Goal: Find specific page/section: Find specific page/section

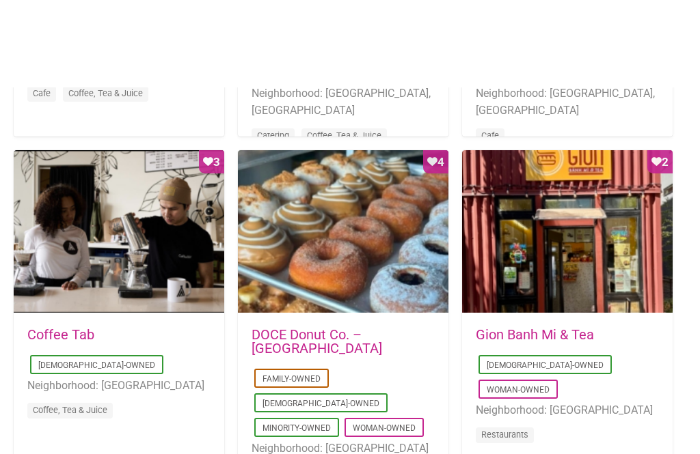
scroll to position [888, 0]
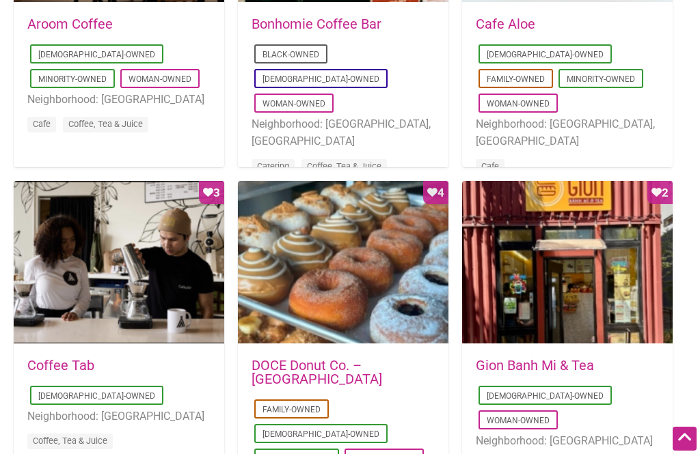
click at [597, 259] on div "Favorite Count 2" at bounding box center [567, 263] width 210 height 164
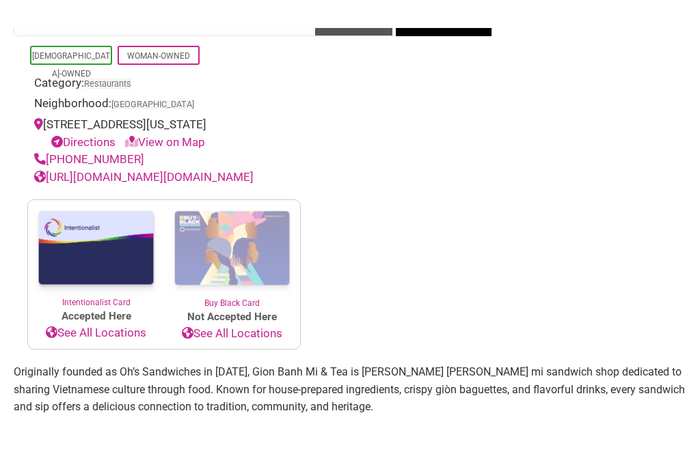
scroll to position [362, 0]
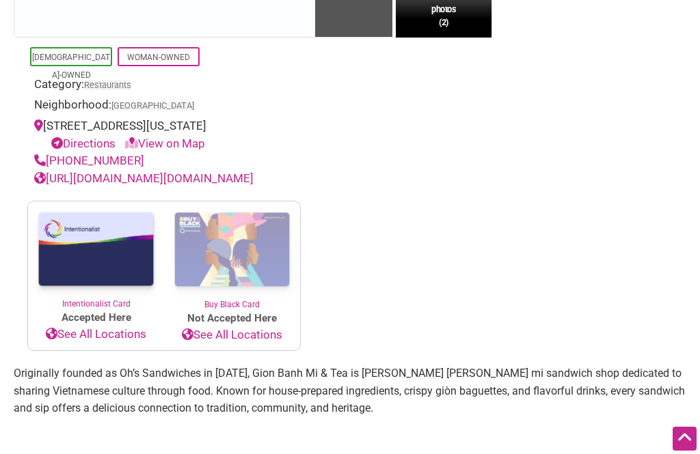
click at [73, 331] on link "See All Locations" at bounding box center [96, 335] width 136 height 18
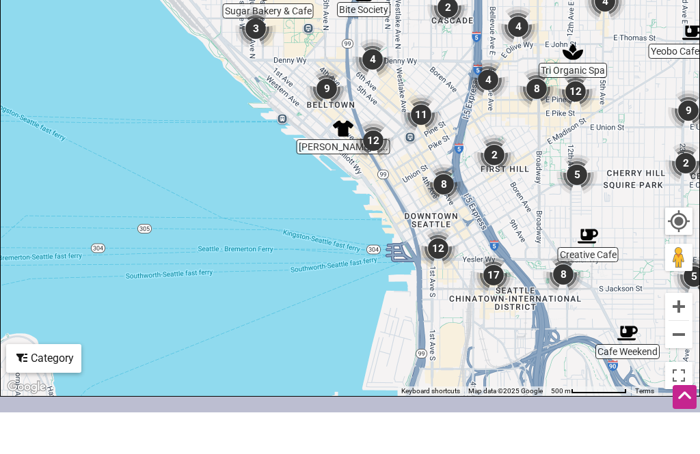
scroll to position [367, 0]
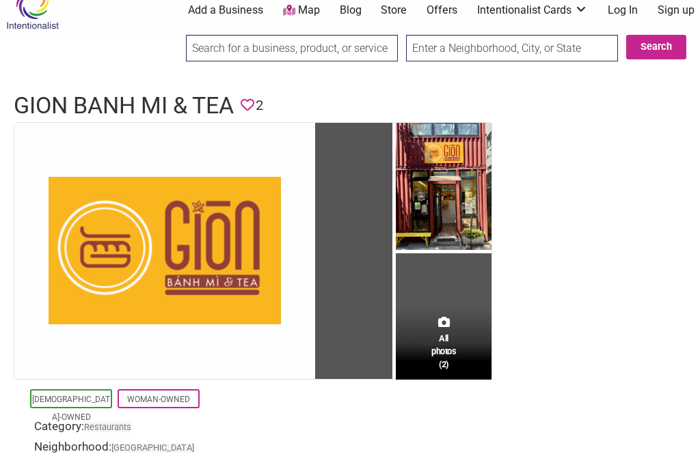
scroll to position [21, 0]
